Goal: Transaction & Acquisition: Download file/media

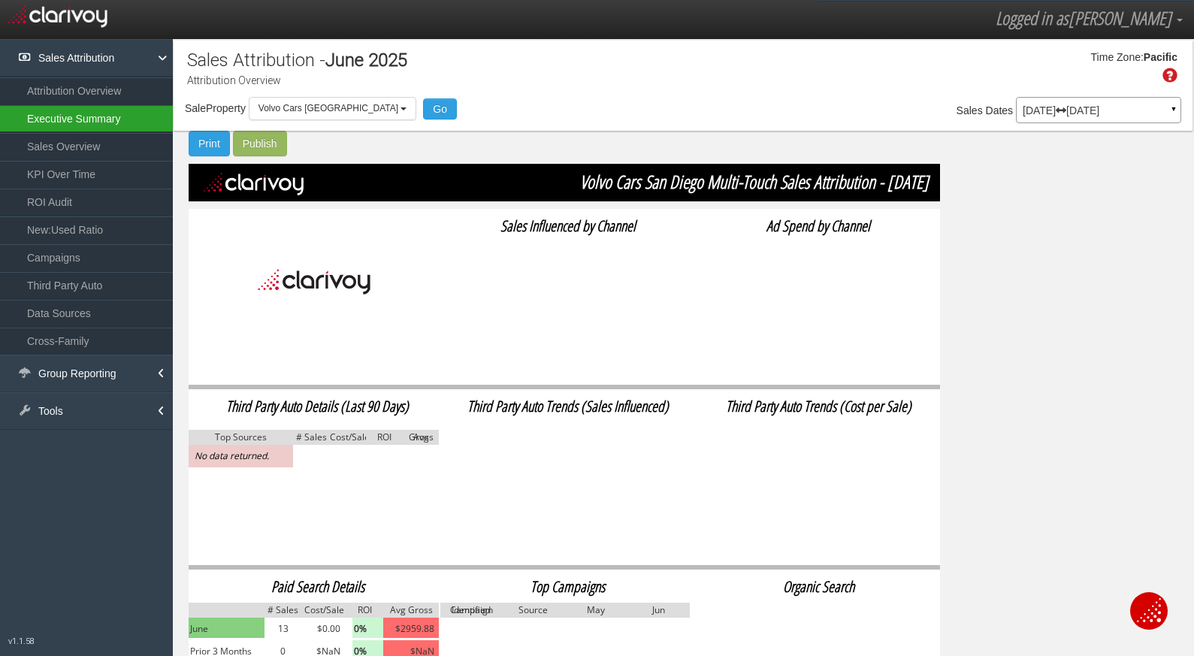
click at [91, 122] on link "Executive Summary" at bounding box center [86, 118] width 173 height 27
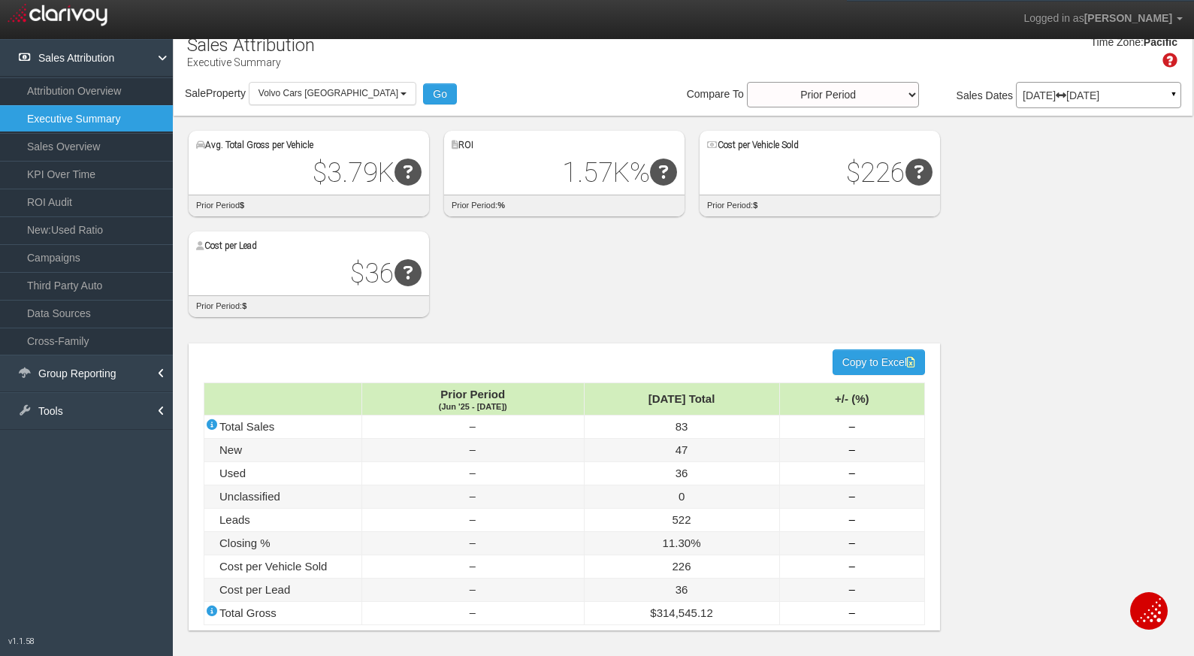
scroll to position [16, 0]
click at [85, 150] on link "Sales Overview" at bounding box center [86, 146] width 173 height 27
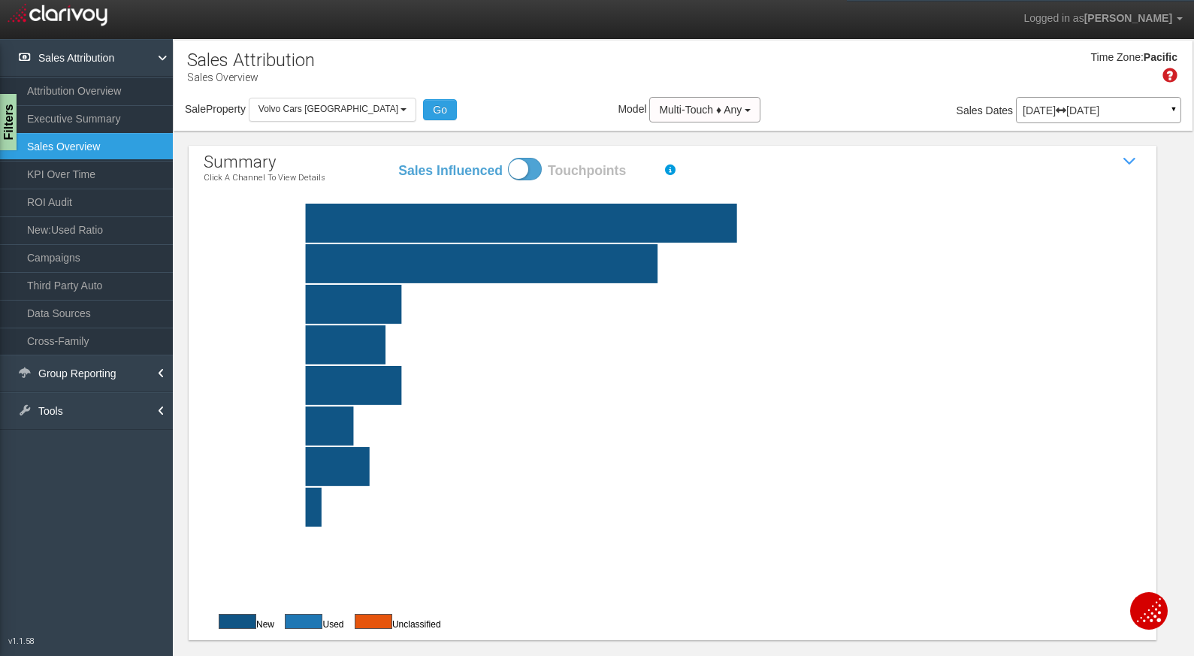
click at [1154, 116] on div "[DATE] [DATE] ▼" at bounding box center [1098, 110] width 165 height 26
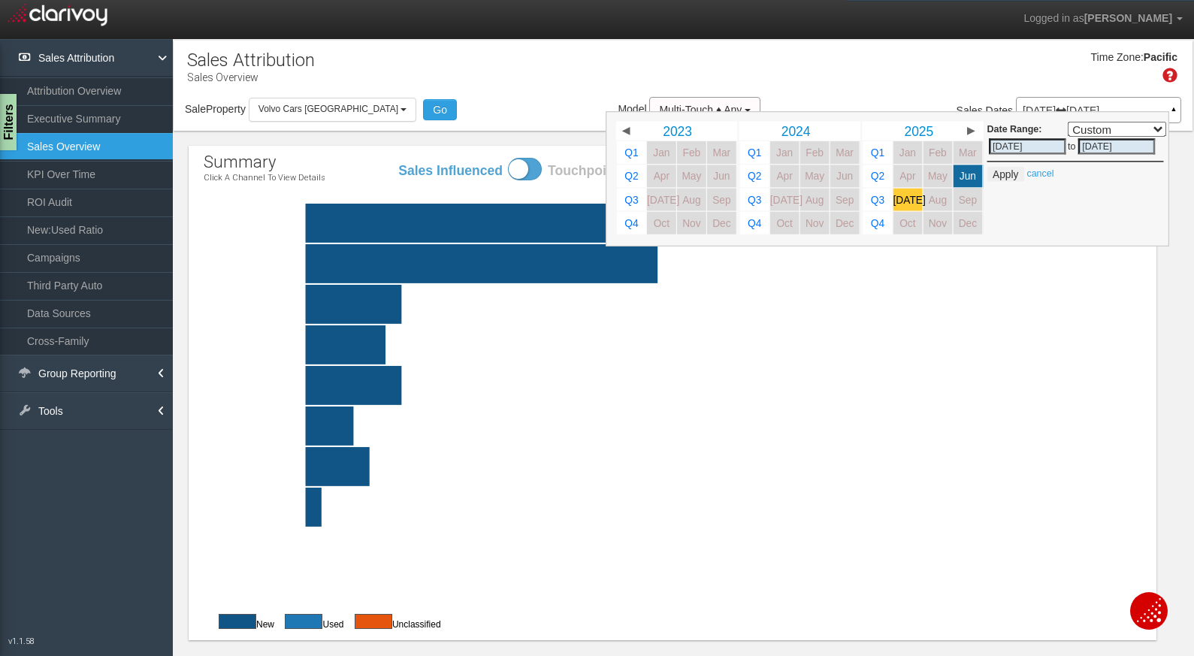
click at [894, 193] on link "[DATE]" at bounding box center [908, 200] width 29 height 23
select select ","
type input "[DATE]"
click at [896, 202] on span "[DATE]" at bounding box center [910, 199] width 32 height 11
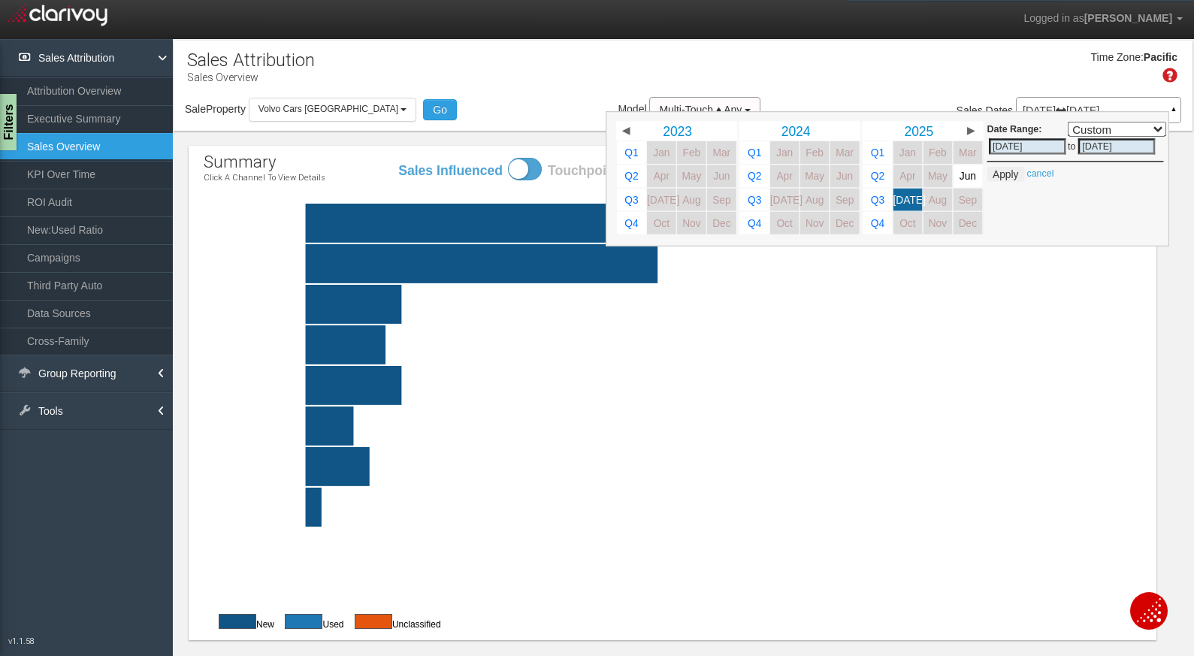
click at [1051, 268] on rect at bounding box center [709, 263] width 938 height 39
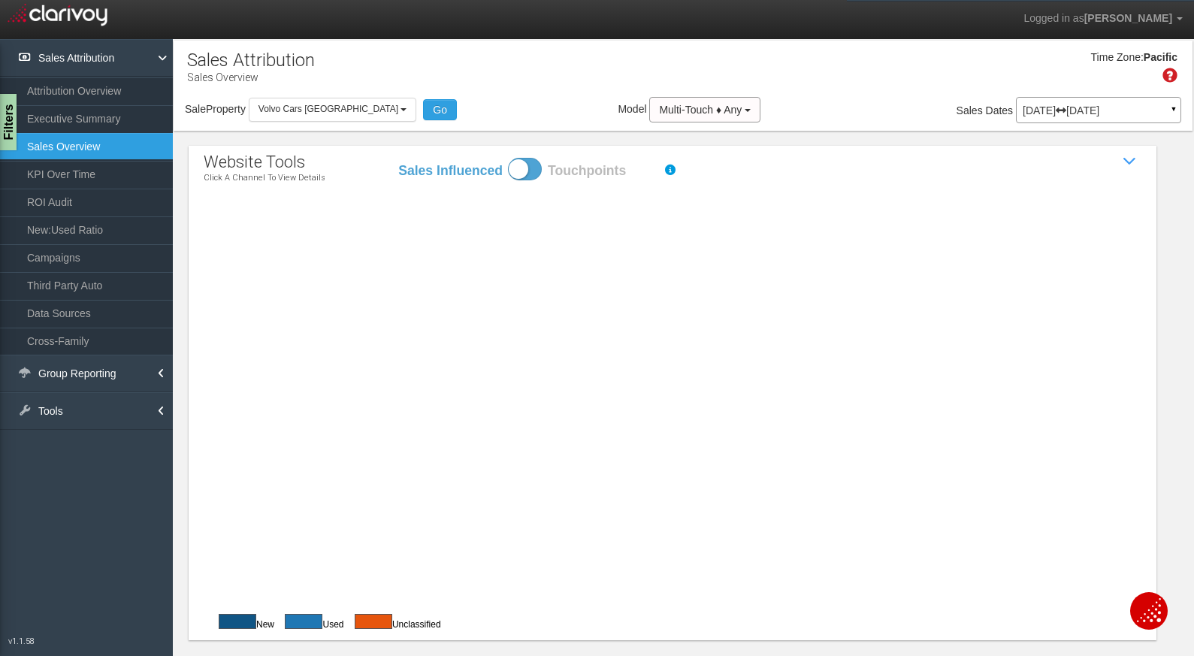
click at [1139, 105] on p "[DATE] [DATE]" at bounding box center [1099, 110] width 152 height 11
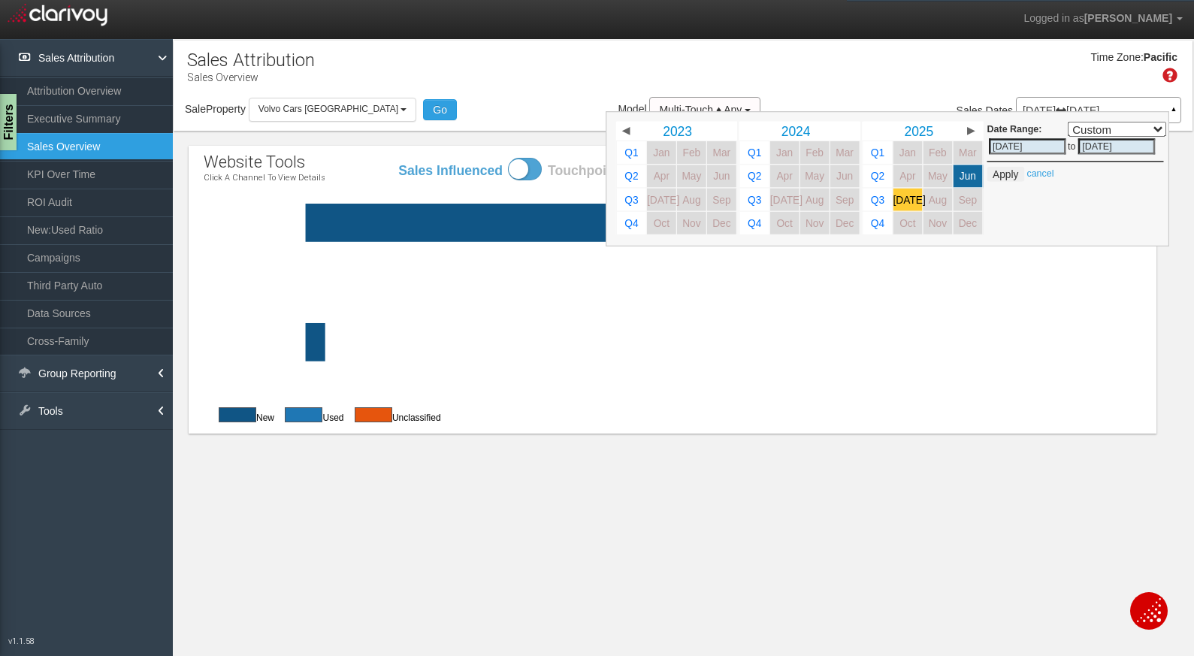
click at [902, 195] on span "[DATE]" at bounding box center [910, 199] width 32 height 11
select select ","
click at [559, 495] on section "Sales Attribution Sales Overview Filters Vehicle Types INCLUDE EXCLUDE new 38 S…" at bounding box center [683, 367] width 1022 height 656
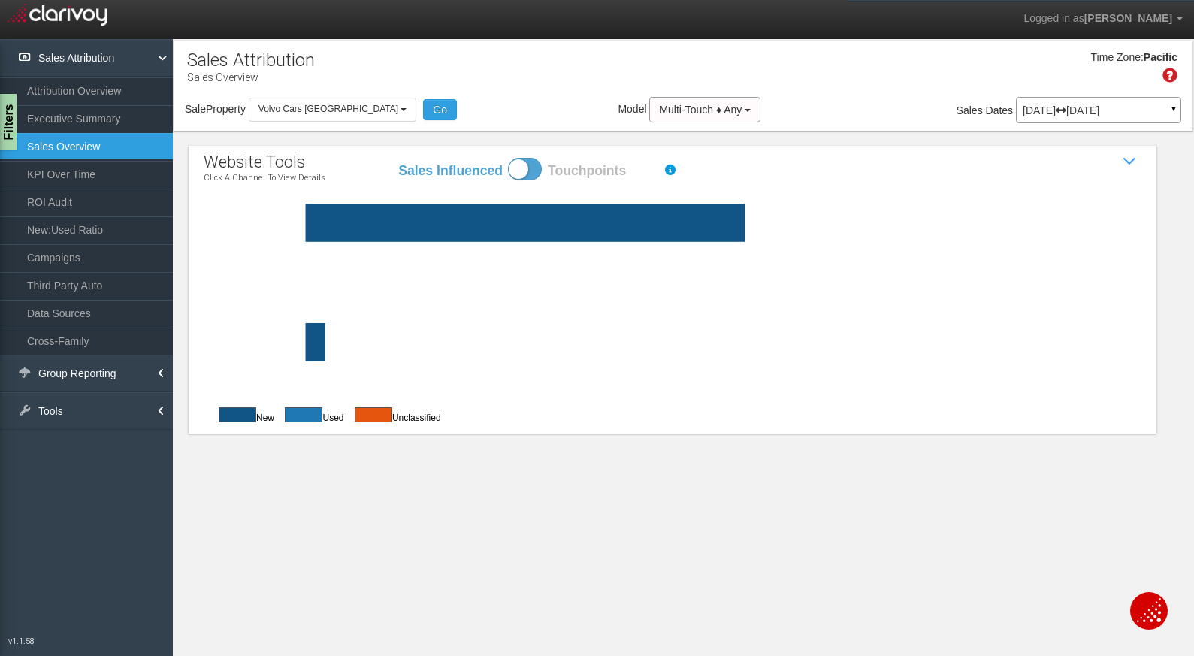
click at [1154, 110] on p "[DATE] [DATE]" at bounding box center [1099, 110] width 152 height 11
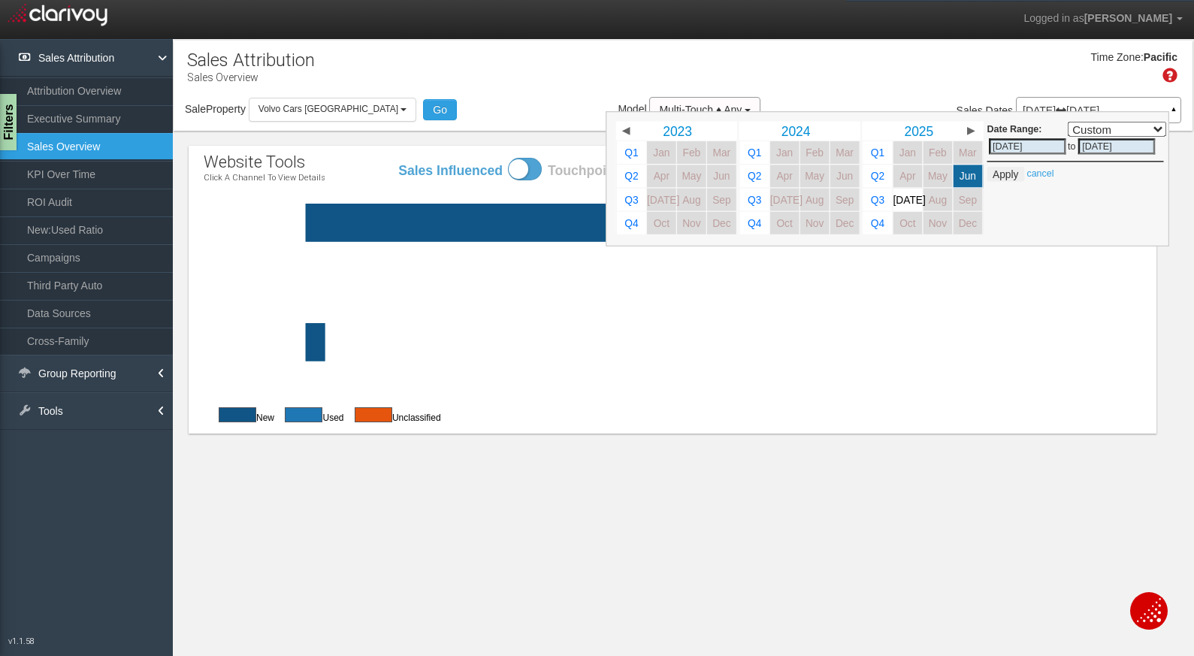
click at [885, 73] on div "Time Zone: Pacific" at bounding box center [683, 72] width 1019 height 49
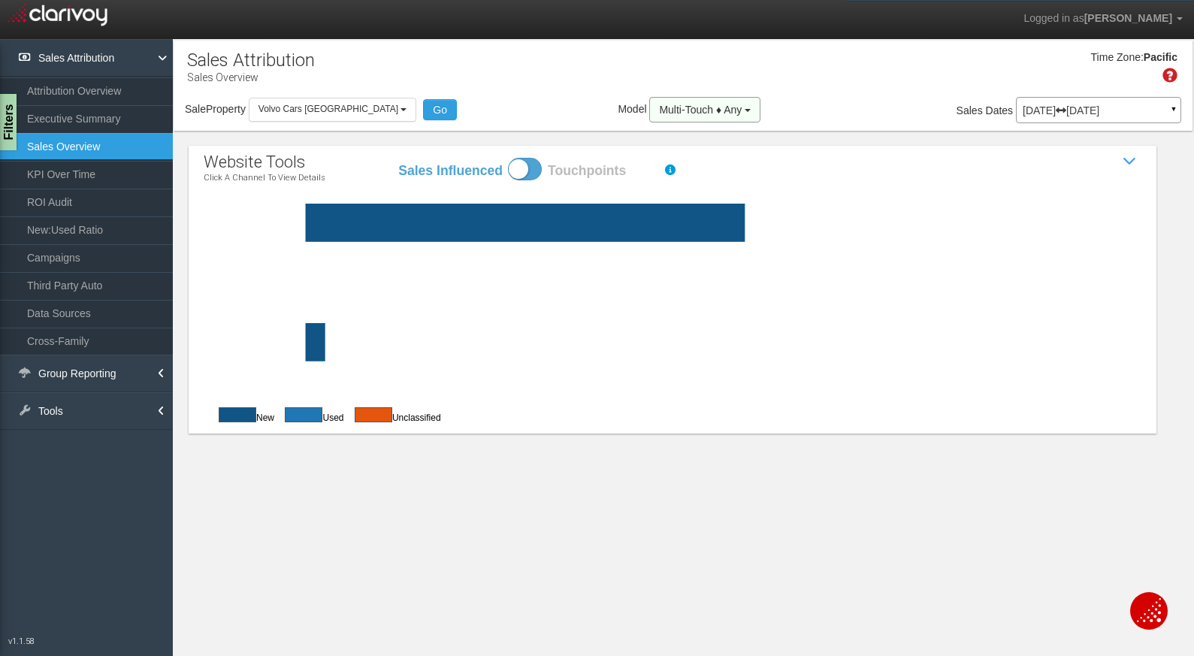
click at [702, 104] on span "Multi-Touch ♦ Any" at bounding box center [700, 110] width 83 height 12
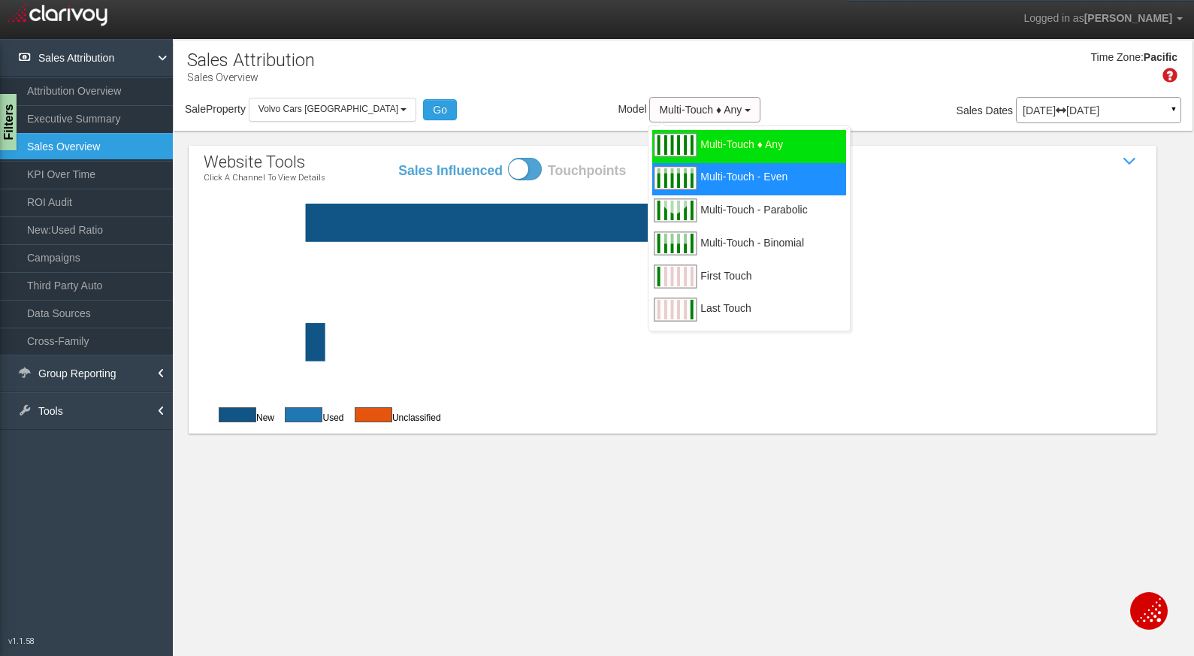
click at [752, 177] on span "Multi-Touch - Even" at bounding box center [743, 186] width 87 height 19
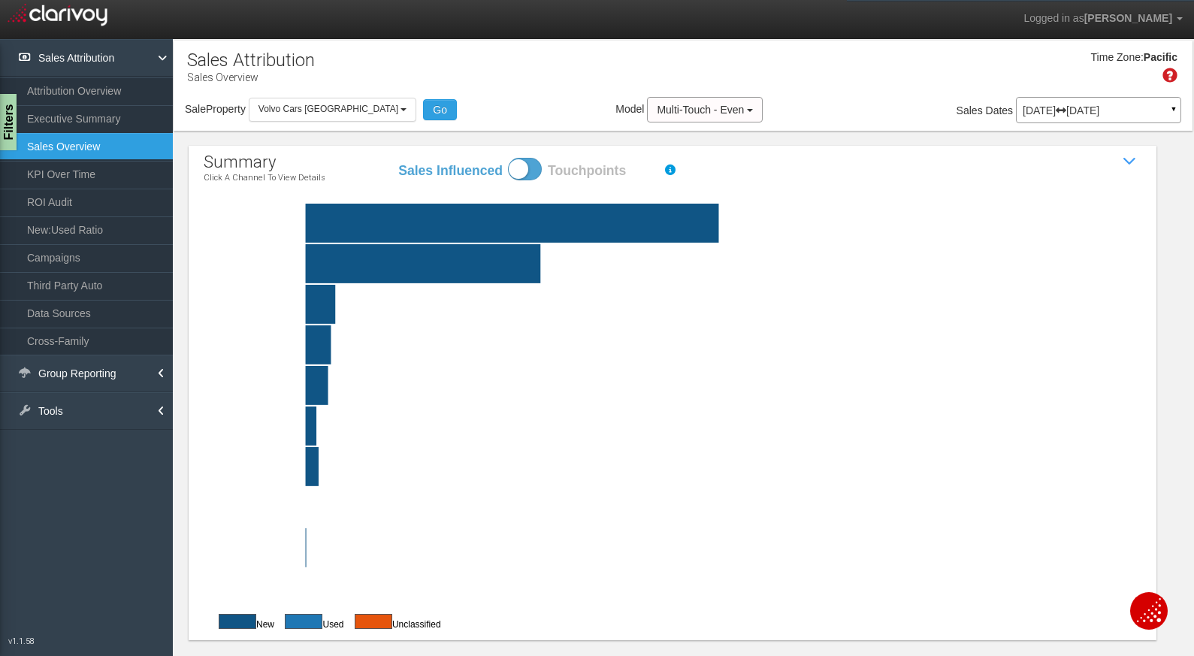
click at [1121, 110] on p "[DATE] [DATE]" at bounding box center [1099, 110] width 152 height 11
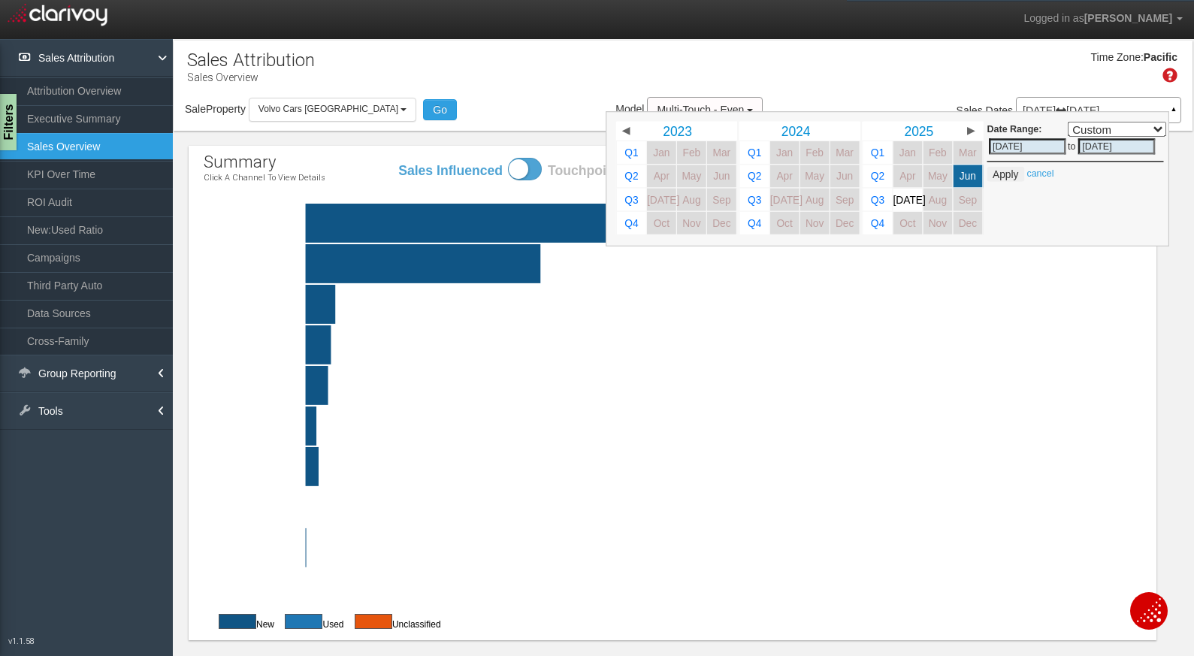
click at [1134, 128] on select "Custom [DATE] This Week Last Week This Month Last Month This Quarter Last Quart…" at bounding box center [1117, 129] width 98 height 15
select select "[DATE],[DATE]"
click at [1068, 122] on select "Custom [DATE] This Week Last Week This Month Last Month This Quarter Last Quart…" at bounding box center [1117, 129] width 98 height 15
type input "[DATE]"
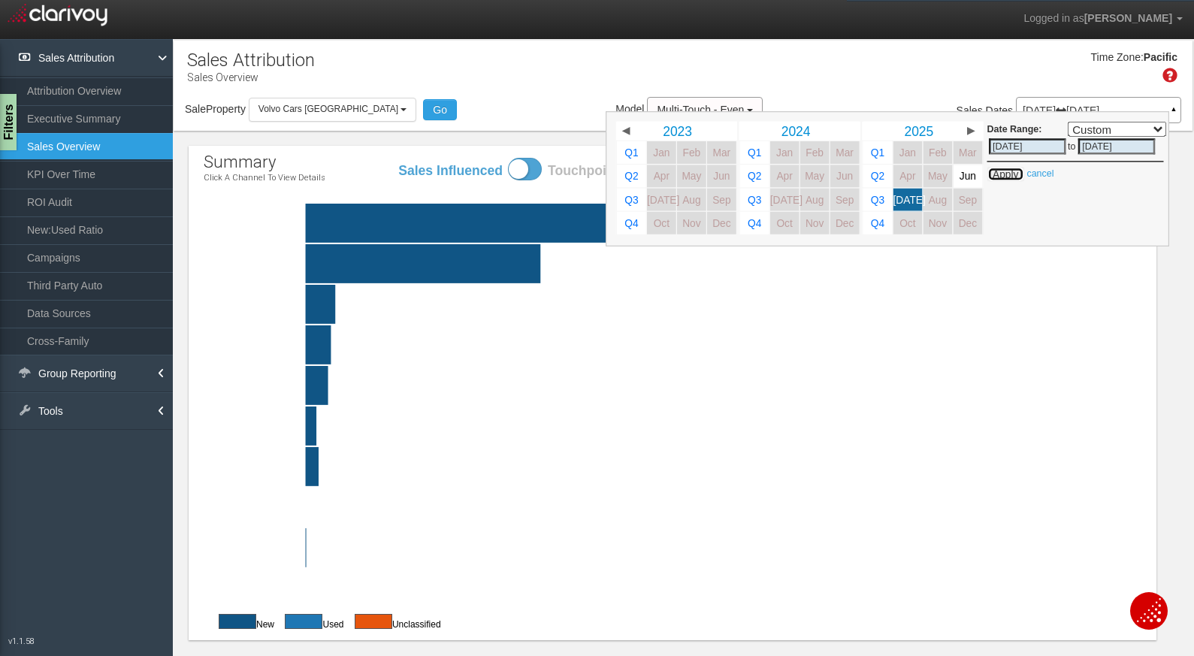
click at [1003, 177] on button "Apply" at bounding box center [1005, 174] width 37 height 15
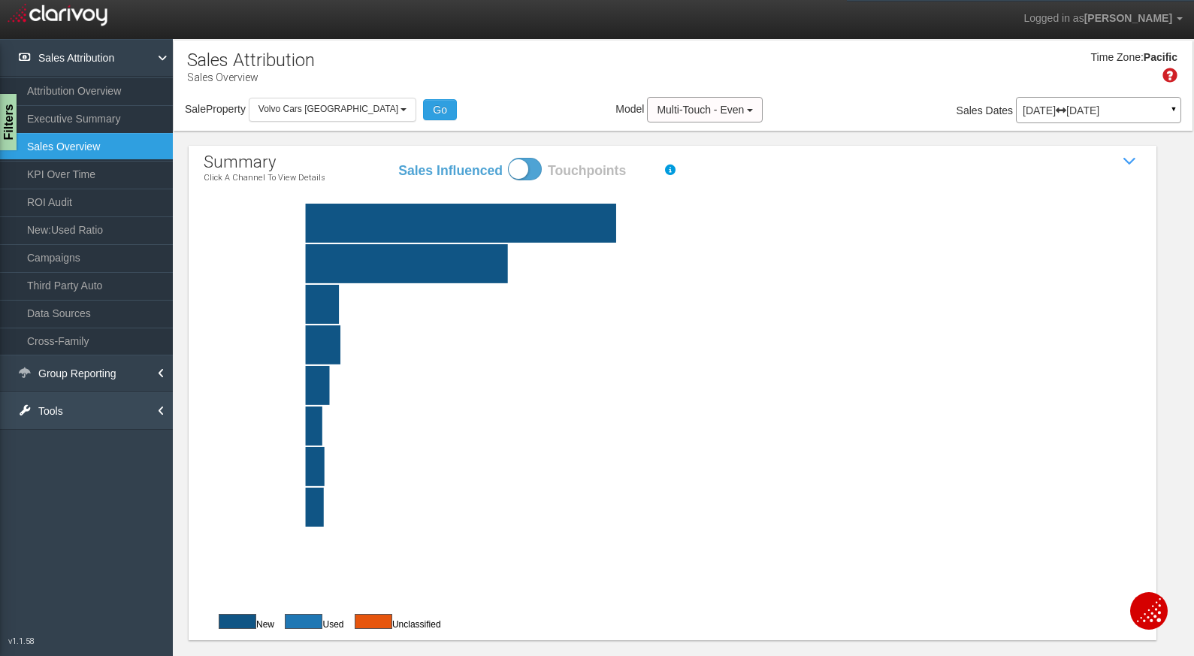
click at [125, 401] on link "Tools" at bounding box center [86, 411] width 173 height 38
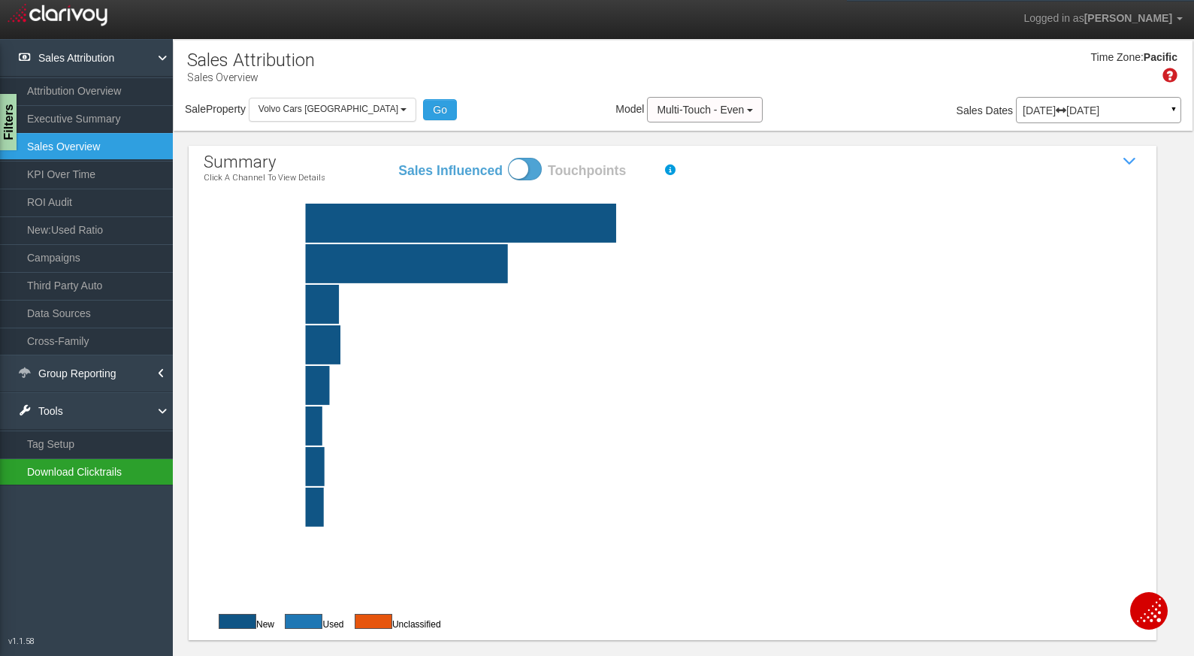
click at [115, 475] on link "Download Clicktrails" at bounding box center [86, 471] width 173 height 27
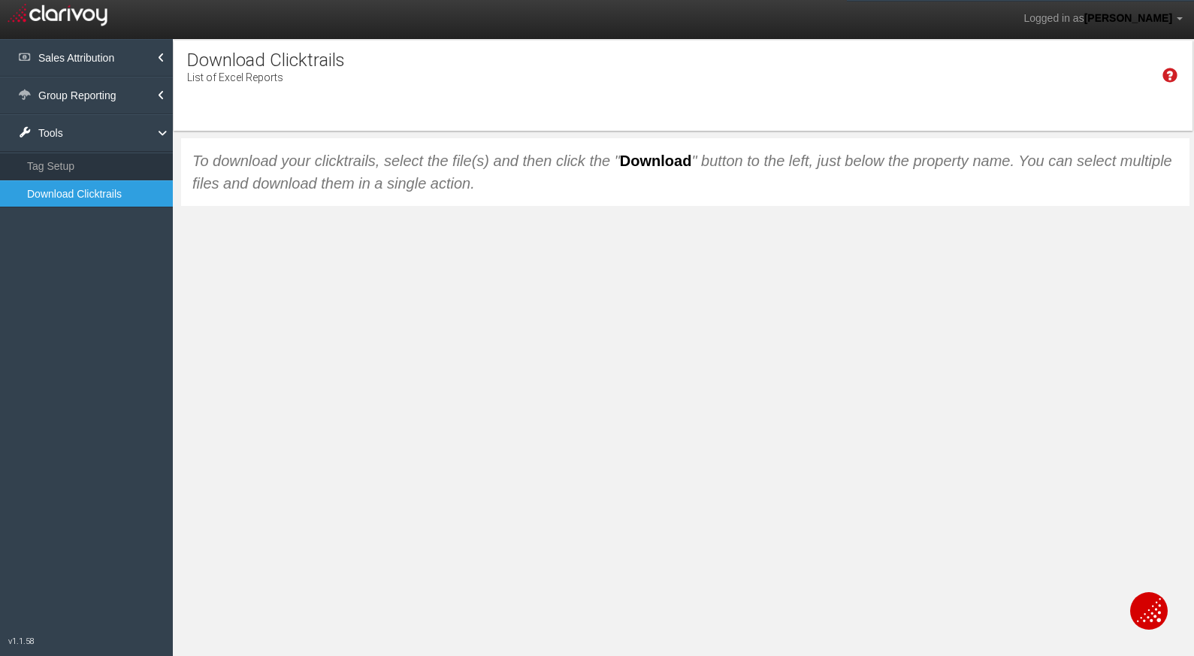
click at [97, 195] on link "Download Clicktrails" at bounding box center [86, 193] width 173 height 27
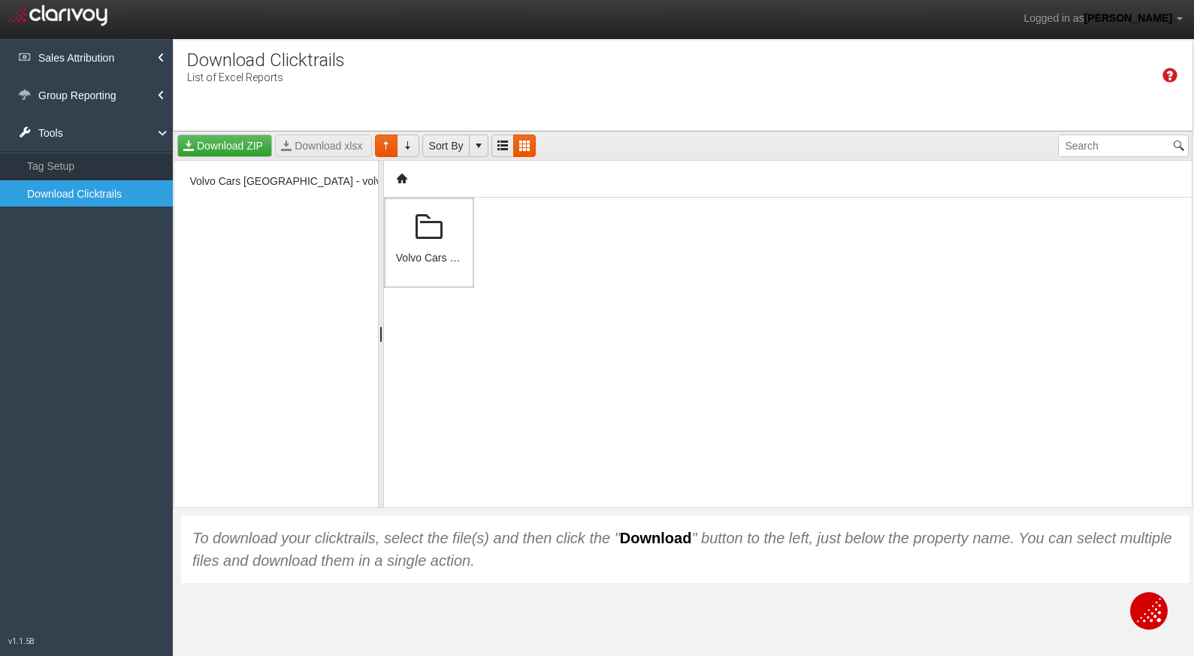
click at [726, 226] on div "Volvo Cars [GEOGRAPHIC_DATA] - volvocarssandiego" at bounding box center [788, 353] width 808 height 310
click at [354, 182] on span "Volvo Cars [GEOGRAPHIC_DATA] - volvocarssandiego" at bounding box center [320, 181] width 268 height 17
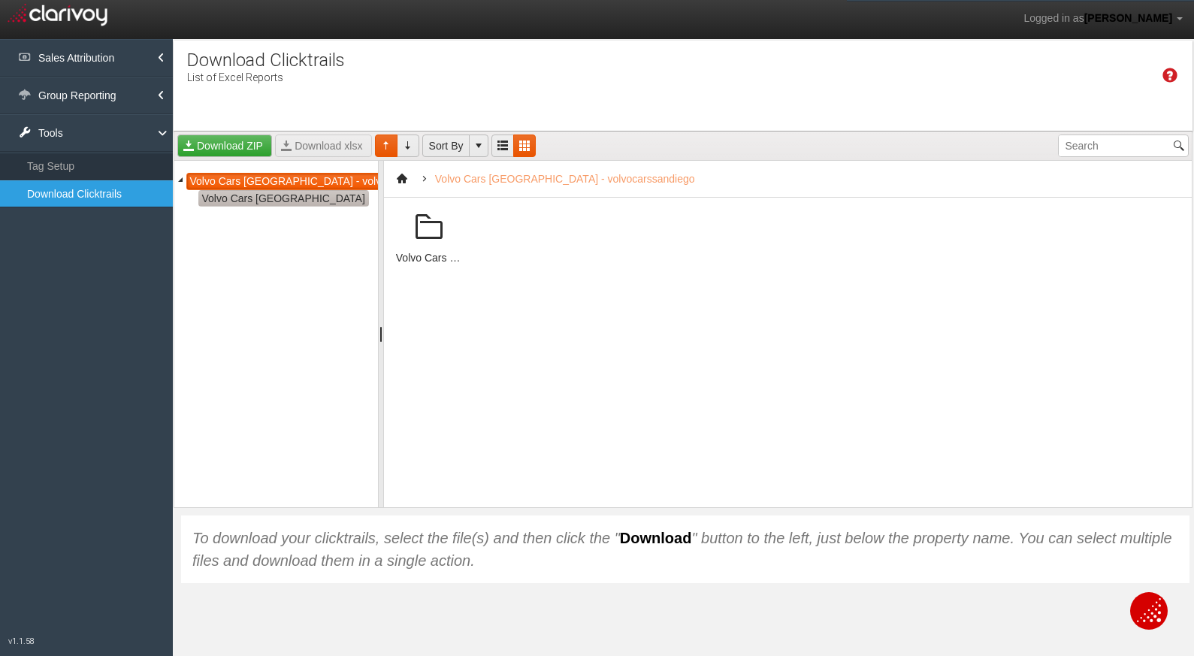
click at [299, 202] on span "Volvo Cars [GEOGRAPHIC_DATA]" at bounding box center [283, 198] width 171 height 17
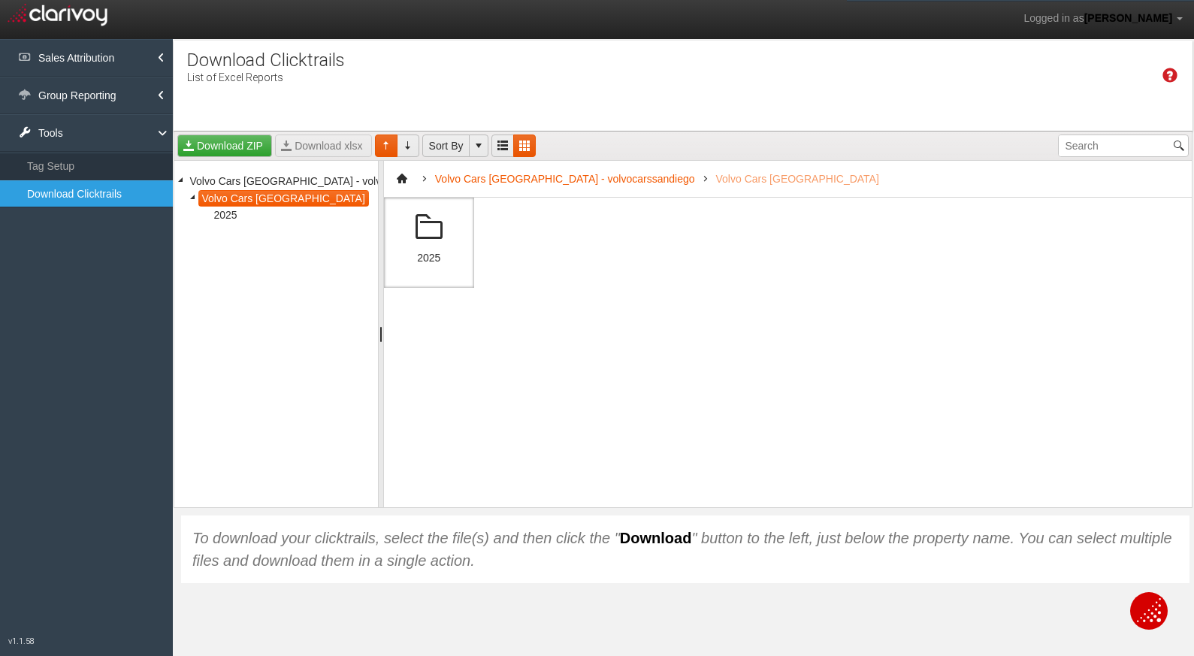
click at [427, 237] on span at bounding box center [429, 228] width 36 height 36
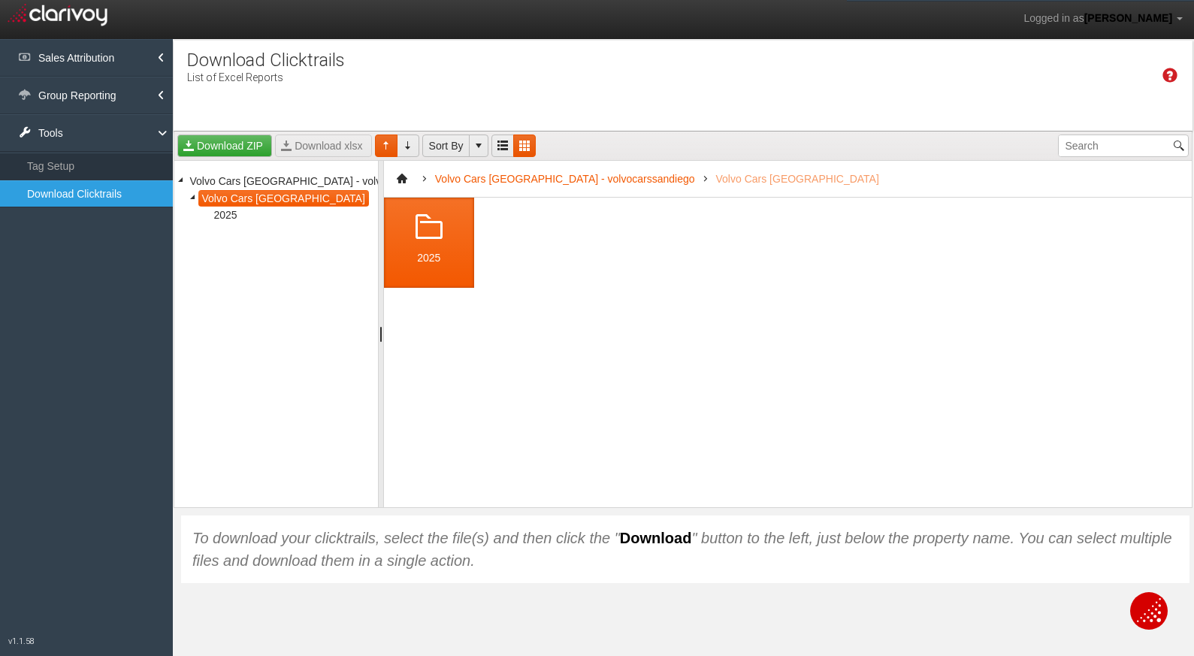
click at [427, 237] on span at bounding box center [429, 228] width 36 height 36
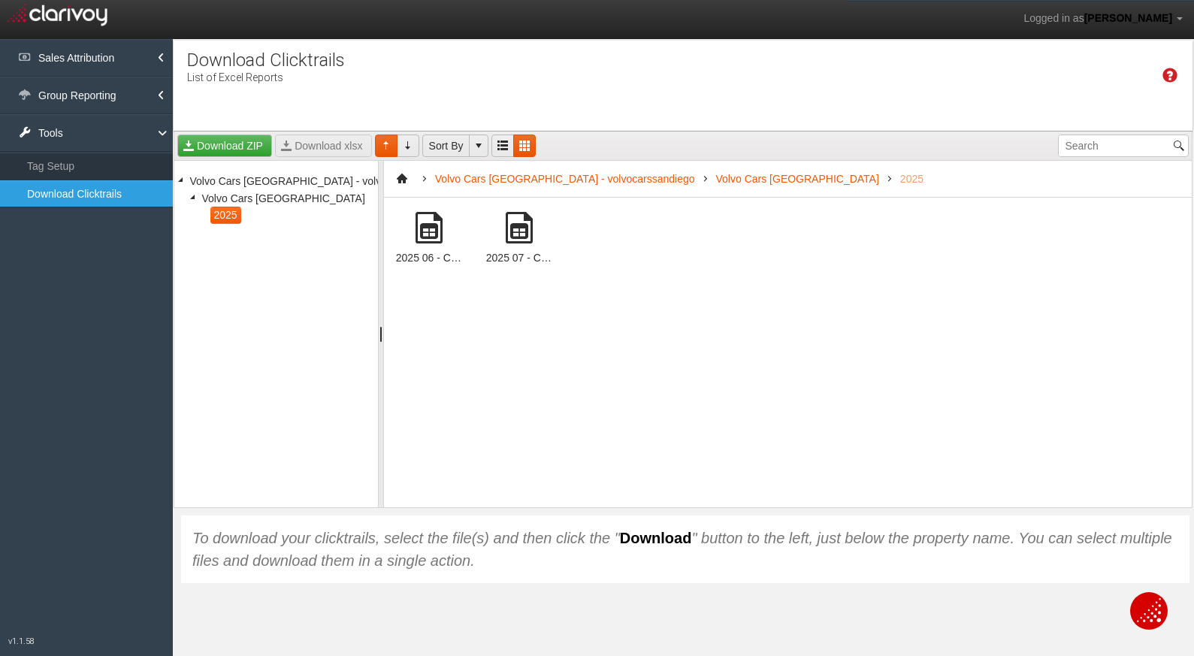
click at [496, 227] on div at bounding box center [519, 228] width 66 height 36
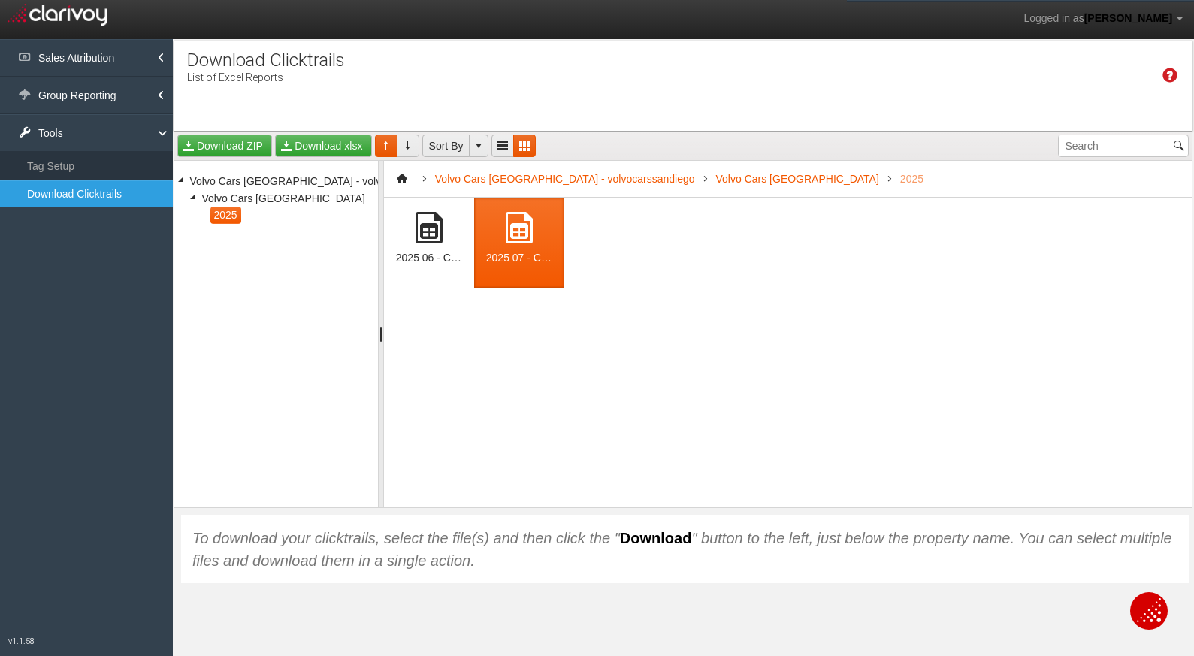
click at [499, 226] on div at bounding box center [519, 228] width 66 height 36
click at [508, 231] on span at bounding box center [519, 228] width 36 height 36
click at [302, 144] on link "Download xlsx" at bounding box center [323, 146] width 96 height 23
